Goal: Transaction & Acquisition: Purchase product/service

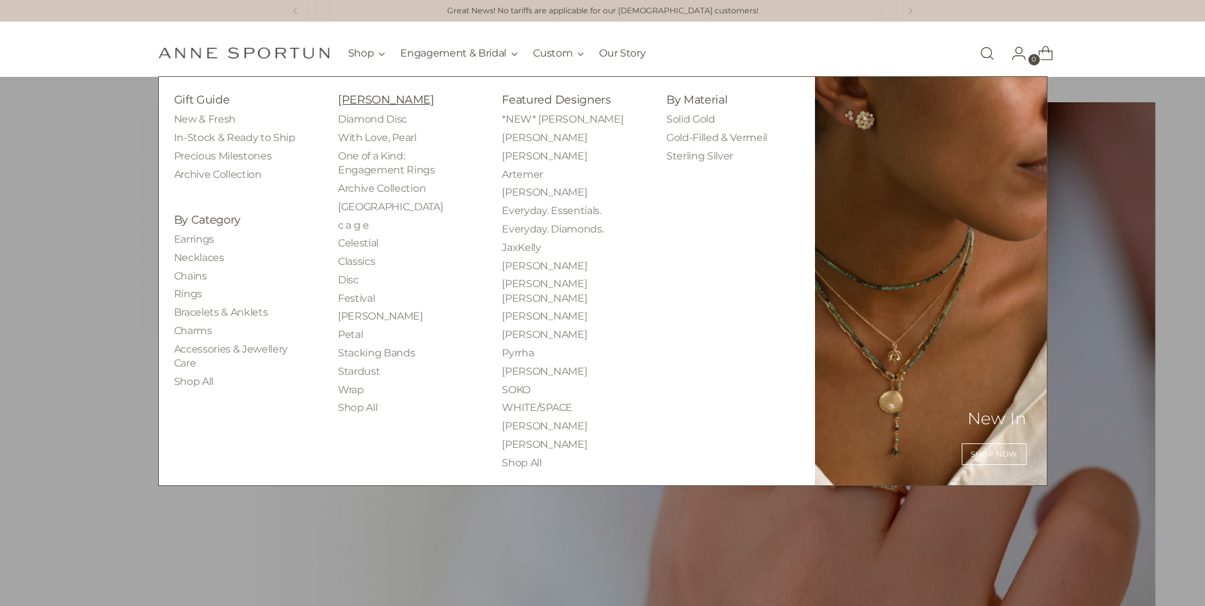
click at [369, 97] on link "[PERSON_NAME]" at bounding box center [386, 99] width 97 height 13
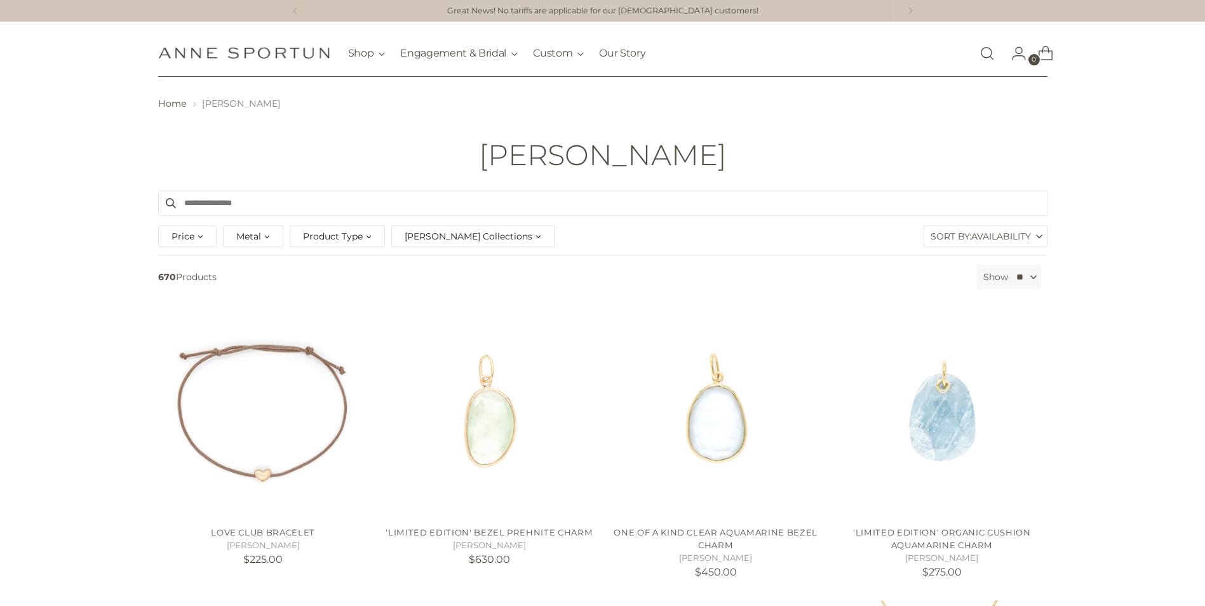
click at [359, 236] on span "Product Type" at bounding box center [333, 236] width 60 height 14
click at [305, 307] on span "button" at bounding box center [305, 306] width 10 height 10
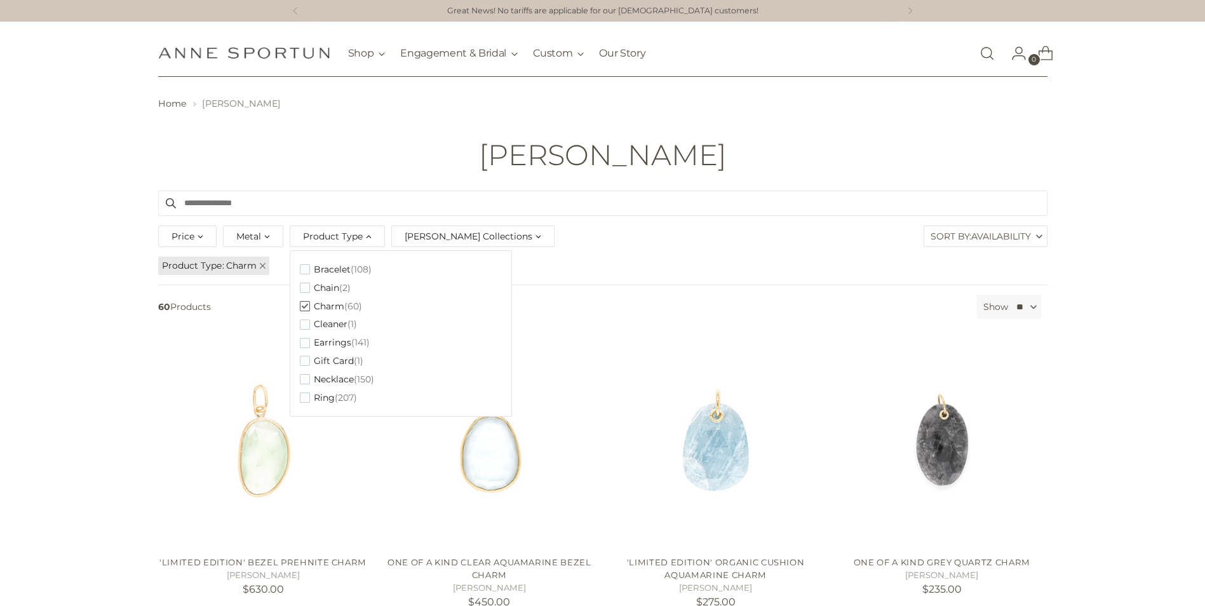
click at [499, 234] on span "Anne Sportun Collections" at bounding box center [469, 236] width 128 height 14
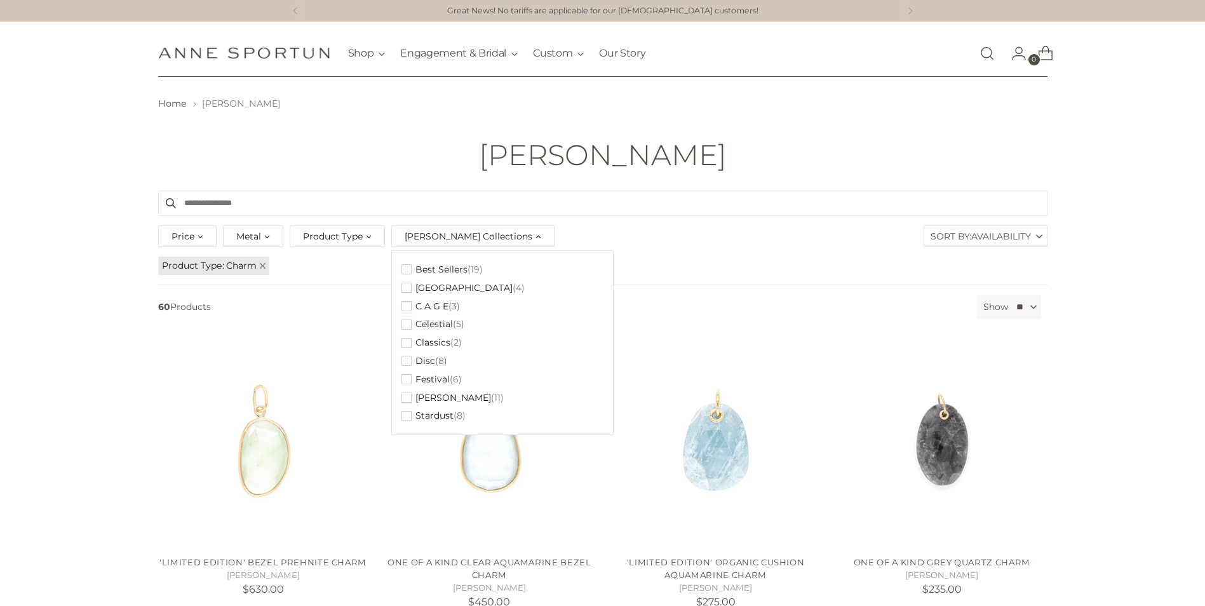
click at [824, 213] on input "Search products" at bounding box center [602, 203] width 889 height 25
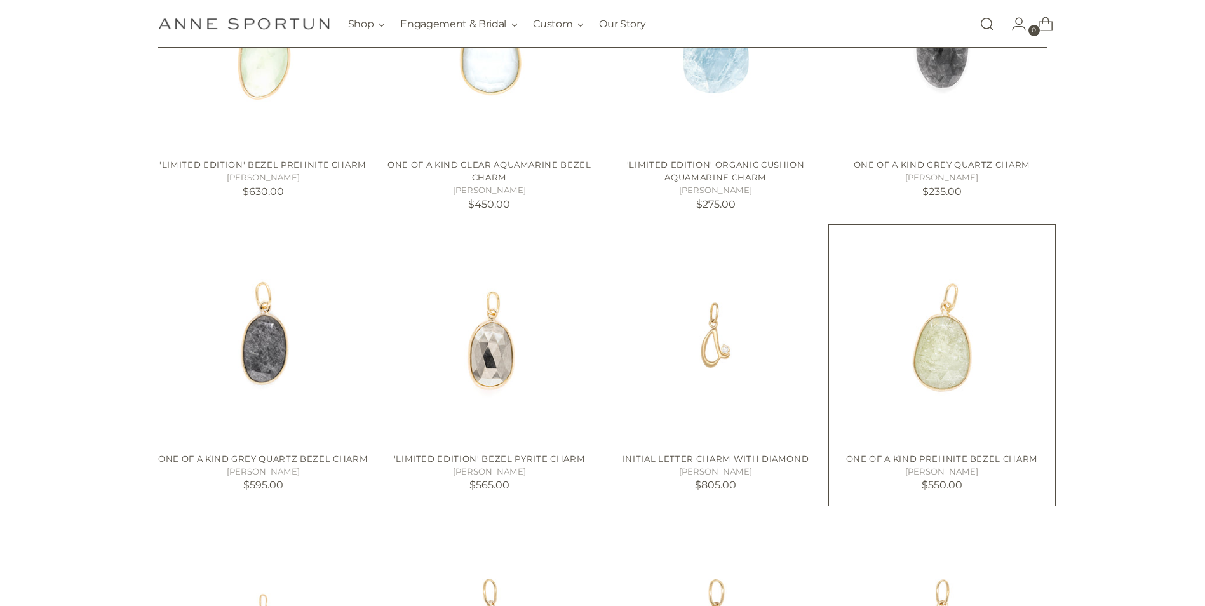
scroll to position [508, 0]
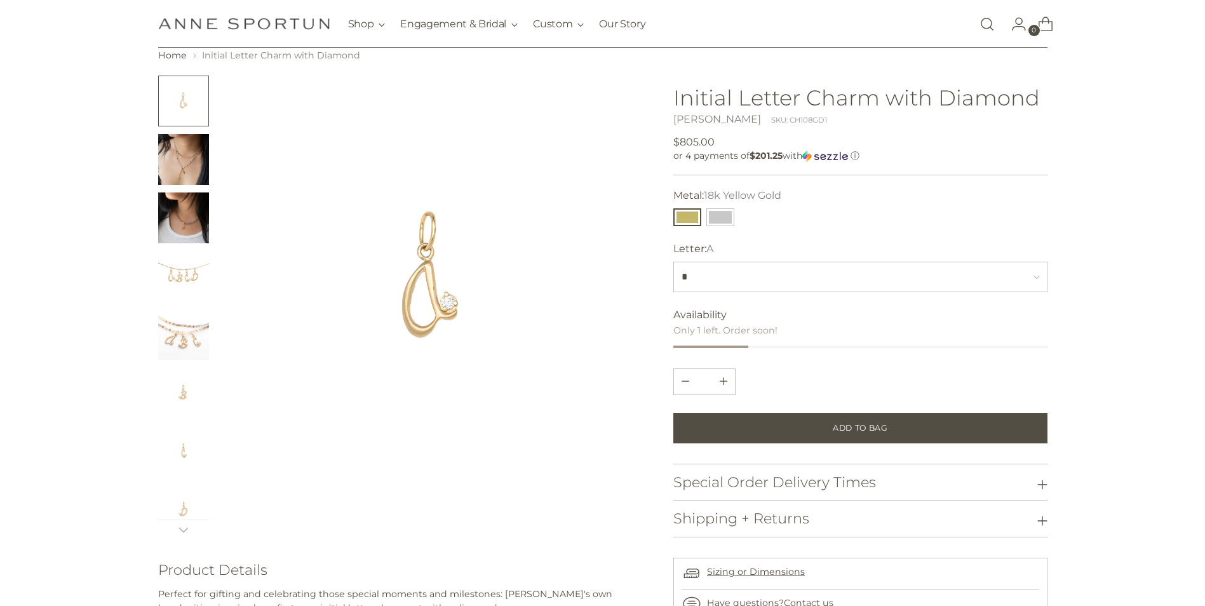
scroll to position [191, 0]
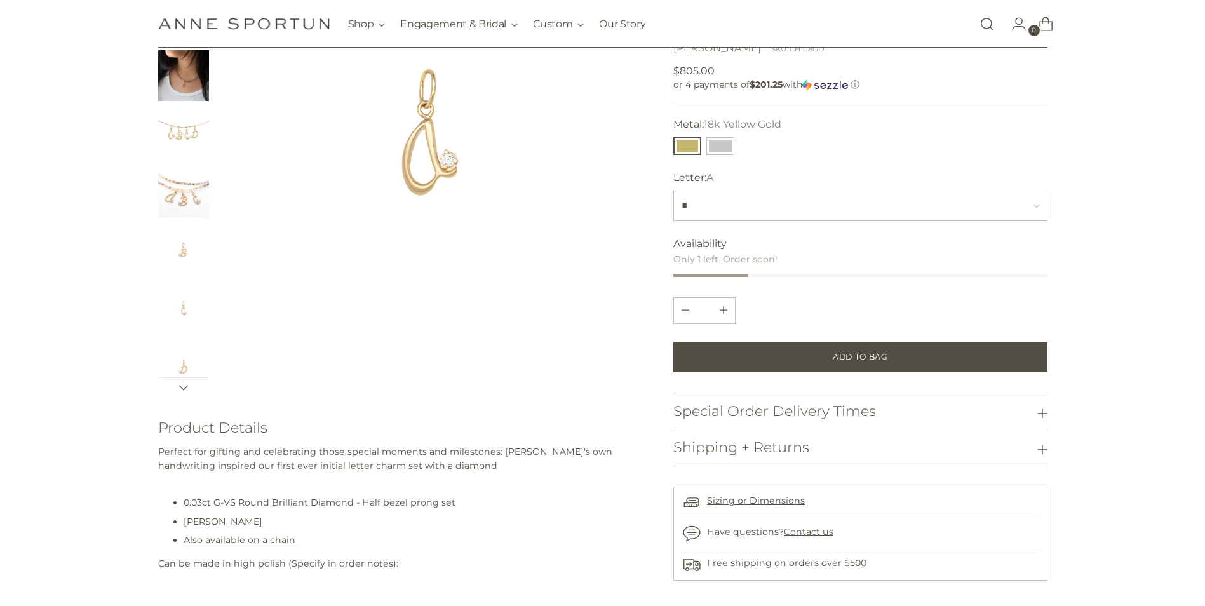
click at [181, 384] on icon at bounding box center [183, 387] width 10 height 10
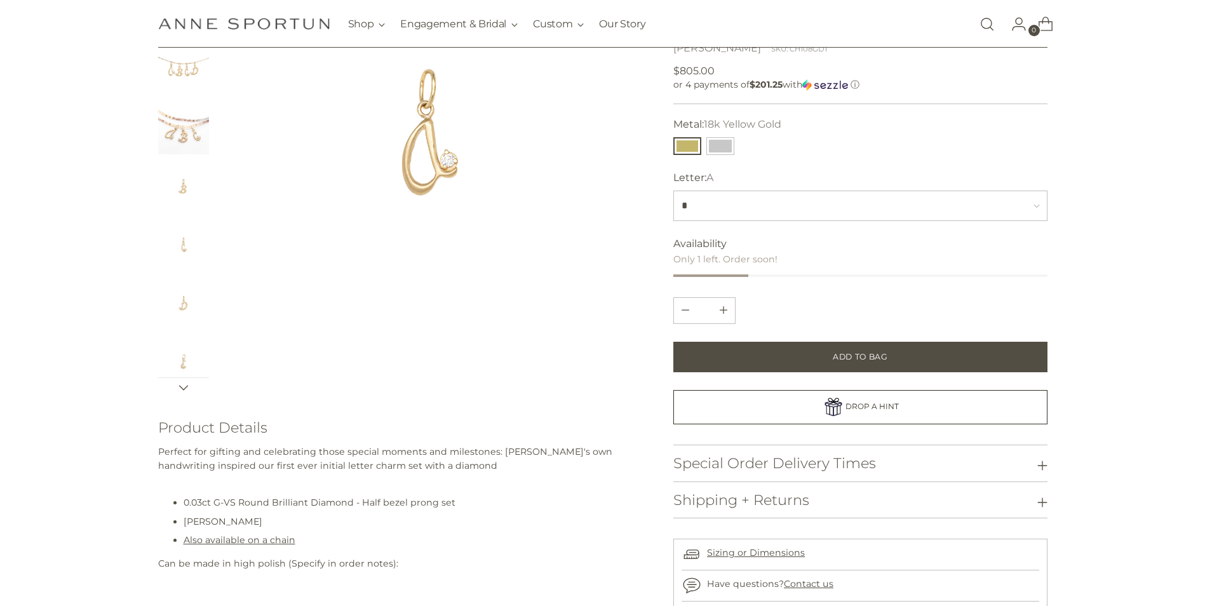
click at [184, 386] on icon at bounding box center [183, 387] width 10 height 10
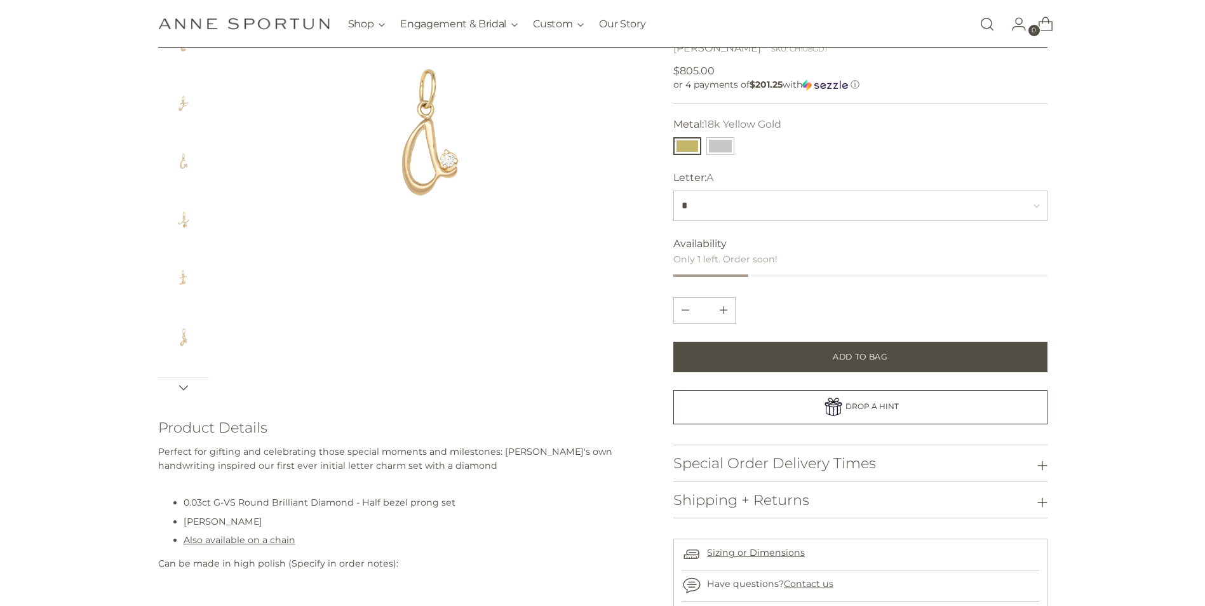
click at [184, 386] on icon at bounding box center [183, 387] width 10 height 10
click at [183, 325] on img "Change image to image 15" at bounding box center [183, 332] width 51 height 51
